Goal: Entertainment & Leisure: Consume media (video, audio)

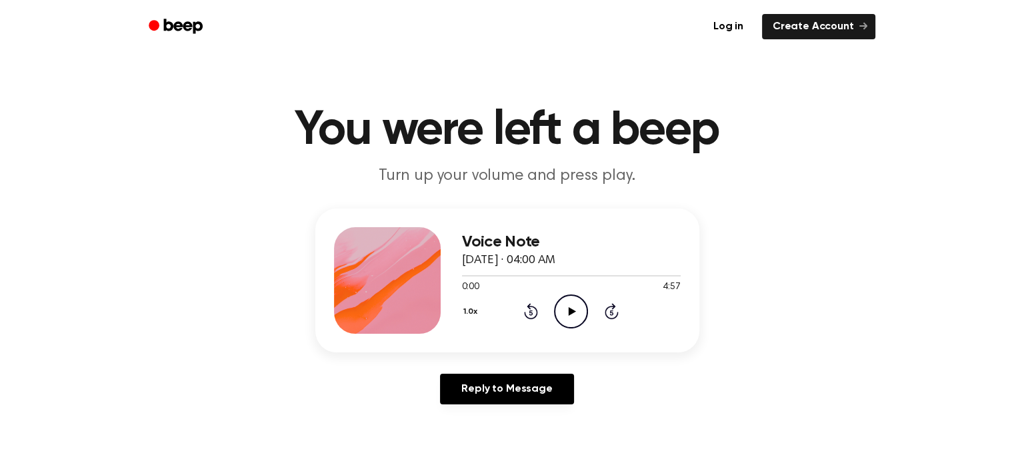
click at [571, 313] on icon "Play Audio" at bounding box center [571, 312] width 34 height 34
click at [465, 275] on div at bounding box center [518, 275] width 112 height 1
click at [565, 313] on icon "Play Audio" at bounding box center [571, 312] width 34 height 34
click at [536, 319] on icon "Rewind 5 seconds" at bounding box center [530, 311] width 15 height 17
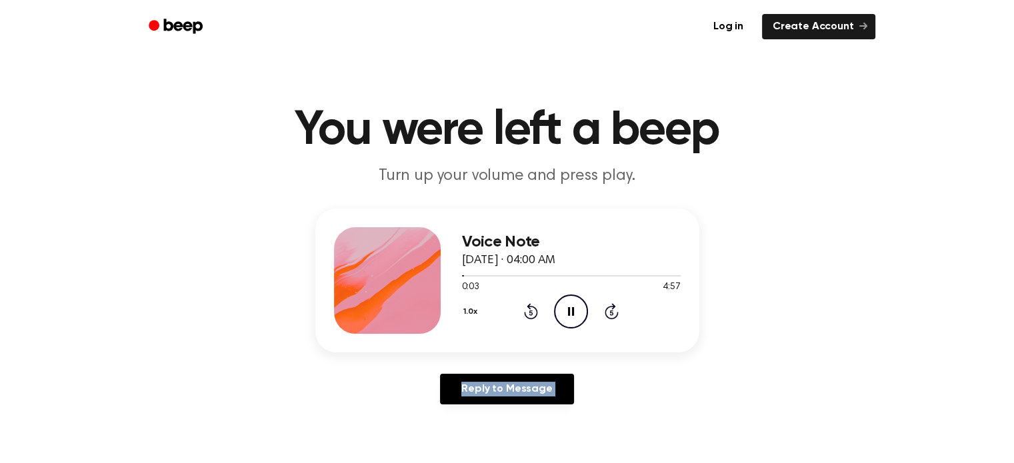
click at [536, 319] on icon "Rewind 5 seconds" at bounding box center [530, 311] width 15 height 17
click at [525, 275] on span at bounding box center [526, 276] width 11 height 11
click at [515, 275] on div at bounding box center [494, 275] width 65 height 1
click at [566, 309] on icon "Play Audio" at bounding box center [571, 312] width 34 height 34
